Goal: Information Seeking & Learning: Learn about a topic

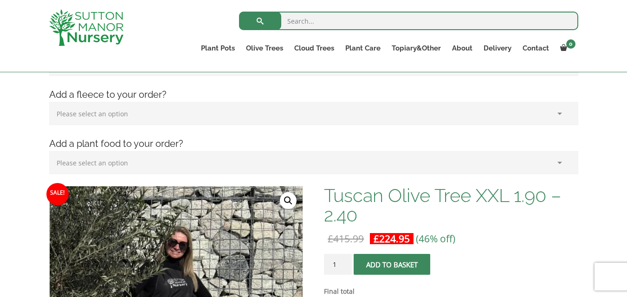
scroll to position [158, 0]
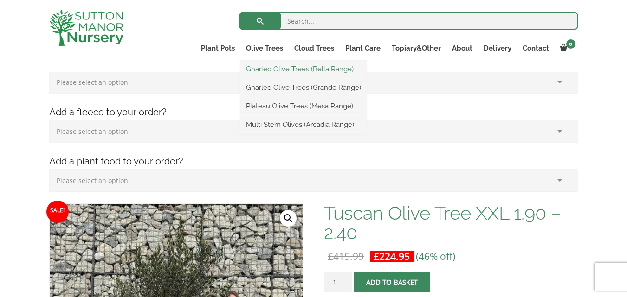
click at [276, 70] on link "Gnarled Olive Trees (Bella Range)" at bounding box center [303, 69] width 126 height 14
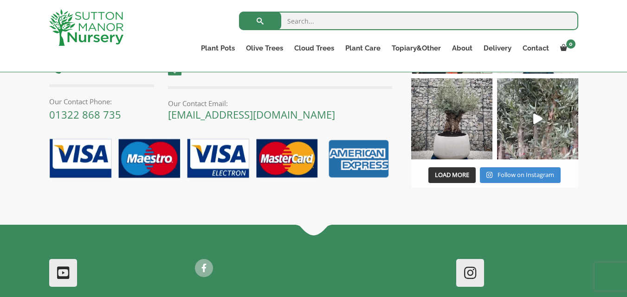
scroll to position [390, 0]
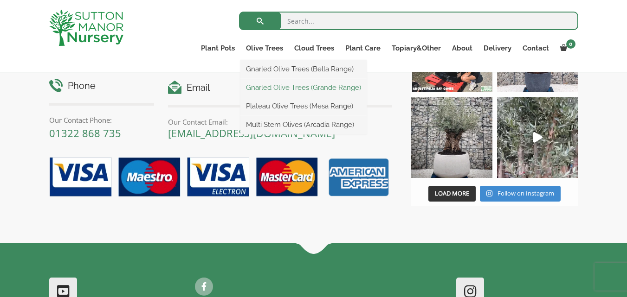
click at [285, 88] on link "Gnarled Olive Trees (Grande Range)" at bounding box center [303, 88] width 126 height 14
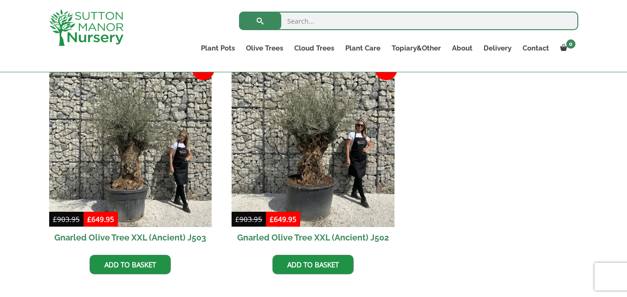
scroll to position [1503, 0]
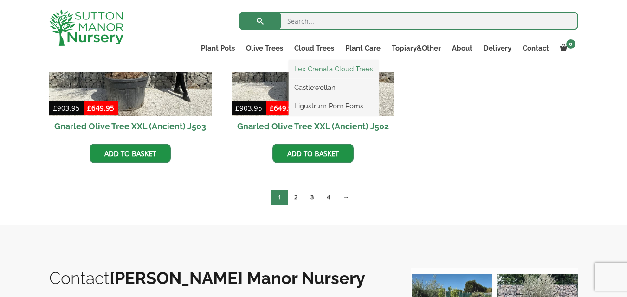
click at [315, 69] on link "Ilex Crenata Cloud Trees" at bounding box center [333, 69] width 90 height 14
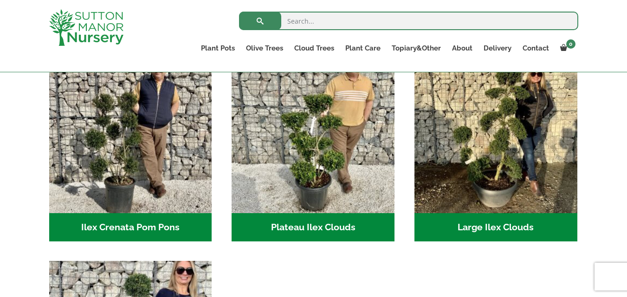
scroll to position [206, 0]
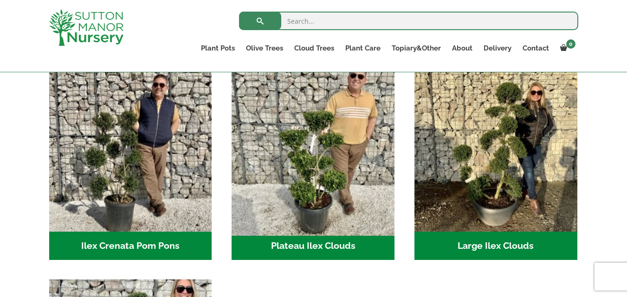
click at [315, 151] on img "Visit product category Plateau Ilex Clouds" at bounding box center [313, 150] width 171 height 171
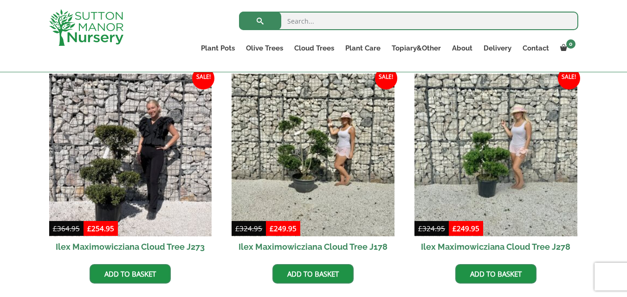
scroll to position [204, 0]
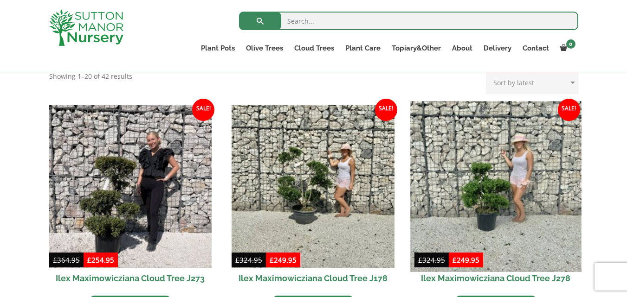
click at [488, 187] on img at bounding box center [495, 186] width 171 height 171
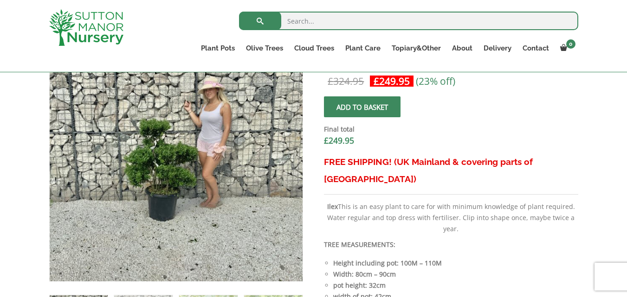
scroll to position [334, 0]
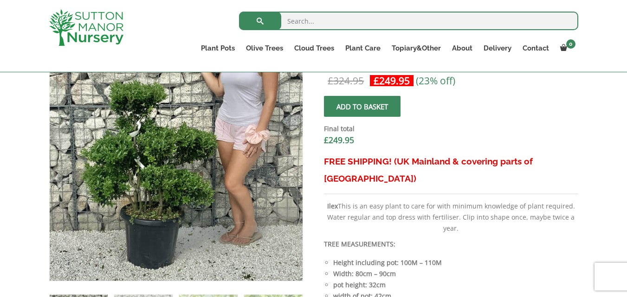
click at [175, 164] on img at bounding box center [177, 148] width 464 height 464
click at [175, 163] on img at bounding box center [176, 148] width 464 height 464
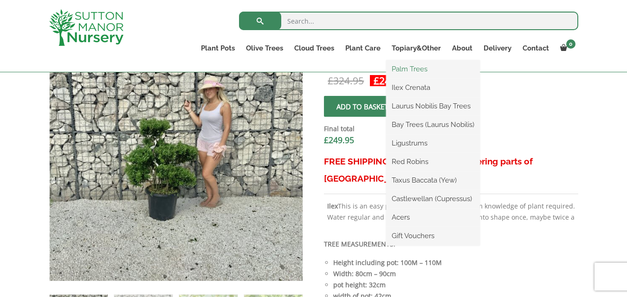
click at [410, 70] on link "Palm Trees" at bounding box center [433, 69] width 94 height 14
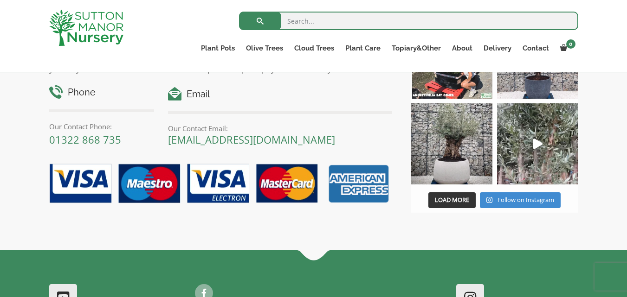
scroll to position [742, 0]
